Goal: Browse casually

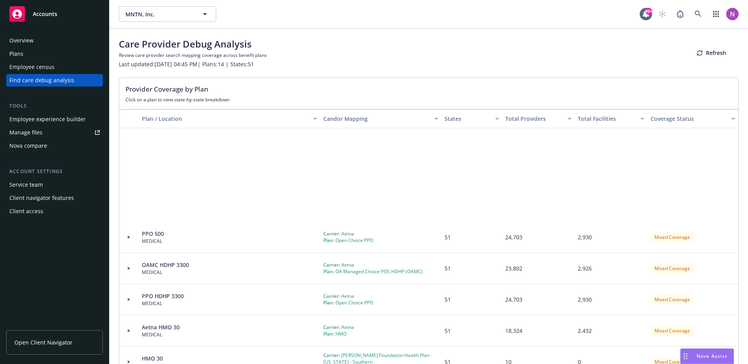
scroll to position [131, 0]
